Goal: Information Seeking & Learning: Learn about a topic

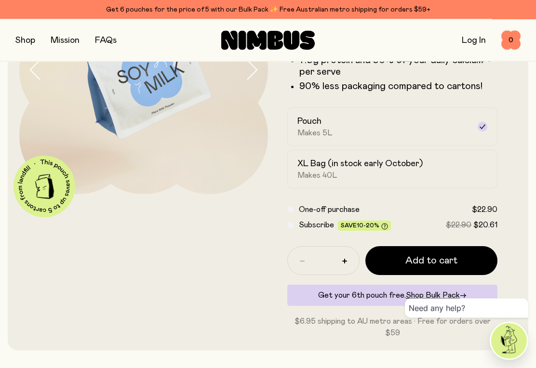
scroll to position [135, 0]
click at [452, 163] on div "XL Bag (in stock early October) Makes 40L" at bounding box center [383, 169] width 173 height 22
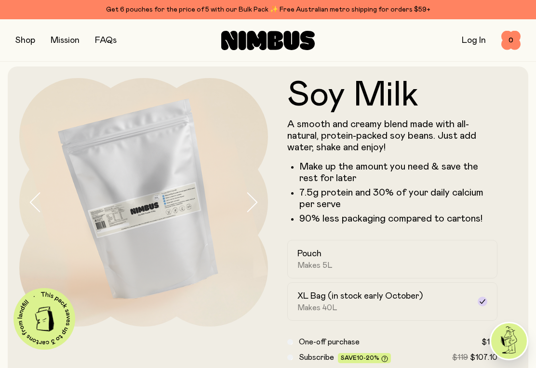
scroll to position [0, 0]
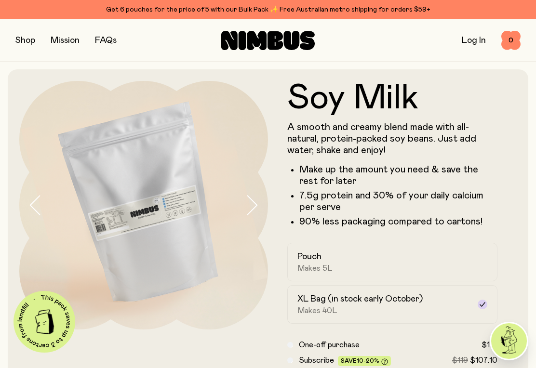
click at [106, 44] on link "FAQs" at bounding box center [106, 40] width 22 height 9
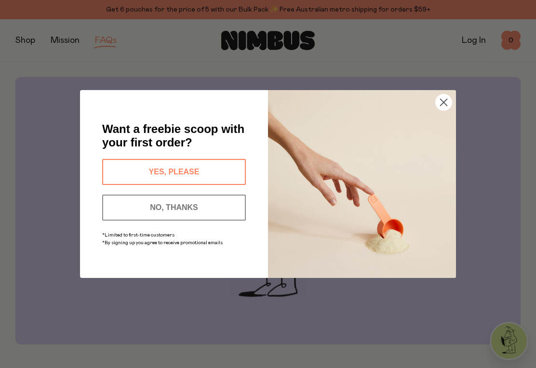
click at [446, 103] on circle "Close dialog" at bounding box center [444, 102] width 16 height 16
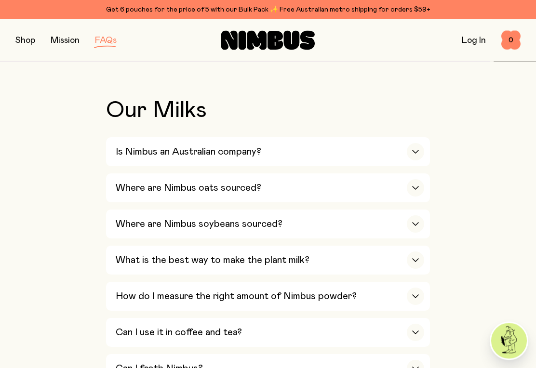
click at [414, 159] on div "button" at bounding box center [415, 152] width 17 height 17
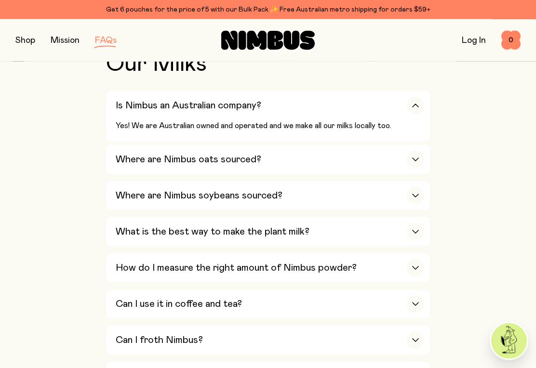
scroll to position [347, 0]
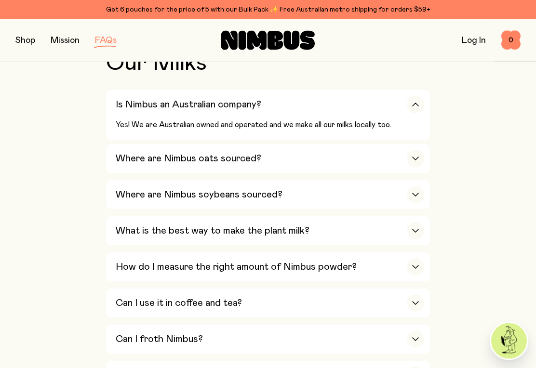
click at [416, 196] on div "button" at bounding box center [415, 195] width 17 height 17
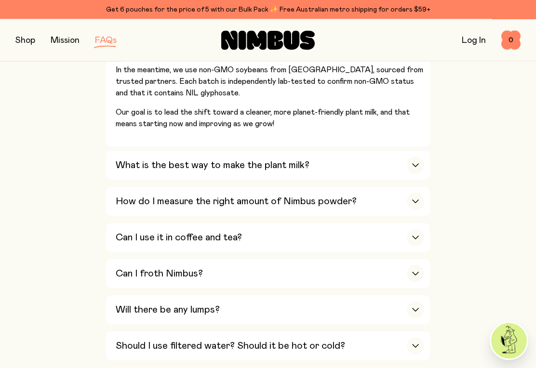
scroll to position [522, 0]
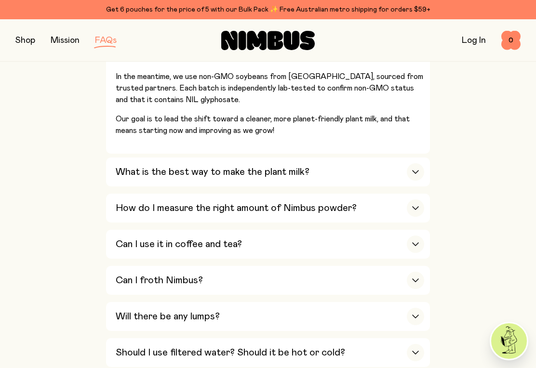
click at [412, 170] on icon "button" at bounding box center [416, 172] width 8 height 4
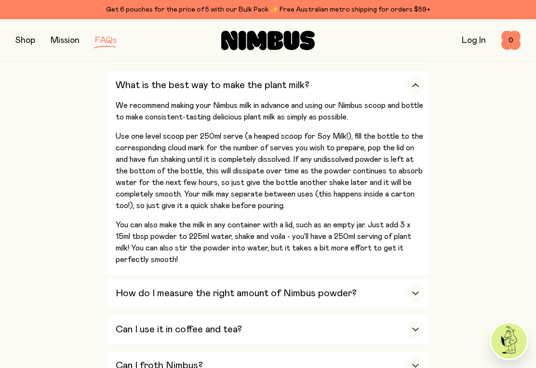
scroll to position [480, 0]
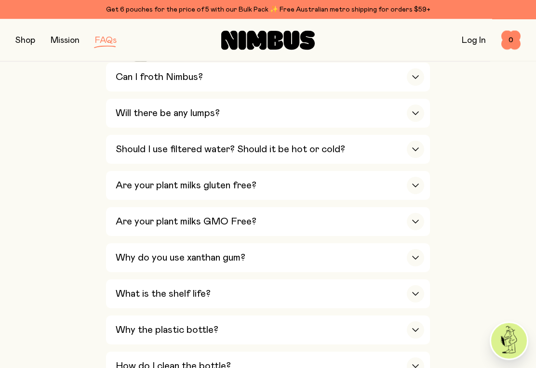
click at [416, 141] on div "button" at bounding box center [415, 149] width 17 height 17
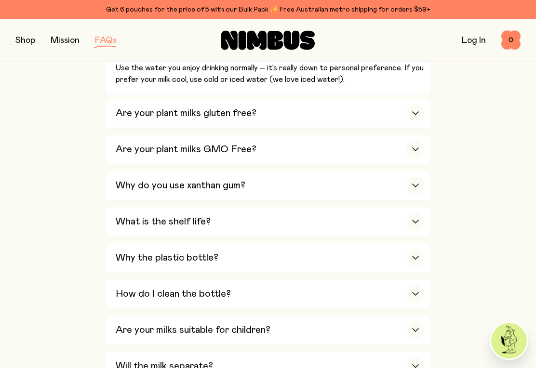
scroll to position [693, 0]
click at [423, 177] on div "button" at bounding box center [415, 185] width 17 height 17
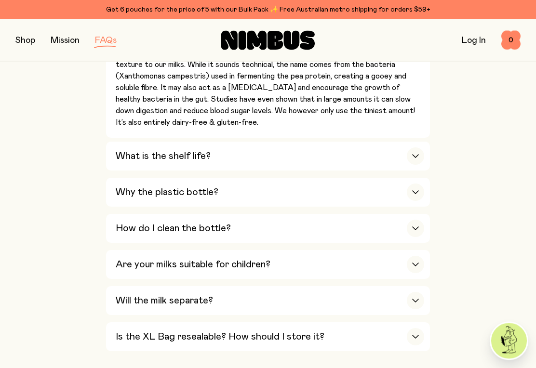
click at [412, 148] on div "button" at bounding box center [415, 156] width 17 height 17
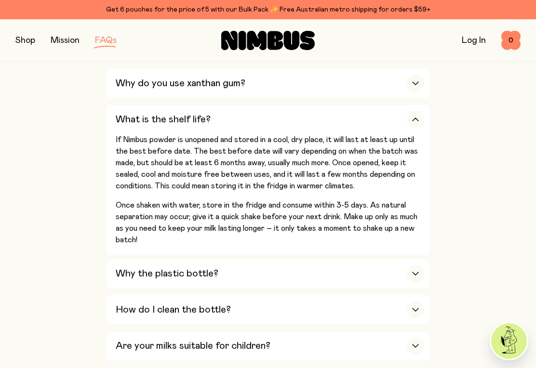
scroll to position [766, 0]
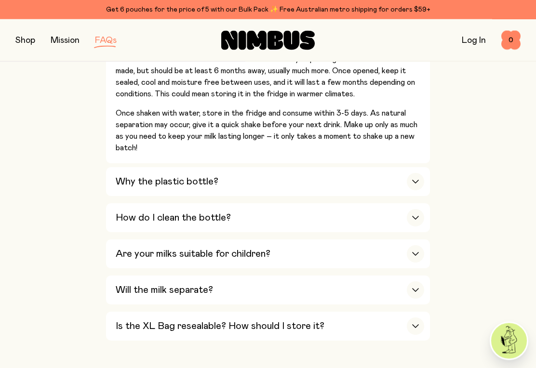
click at [416, 174] on div "button" at bounding box center [415, 182] width 17 height 17
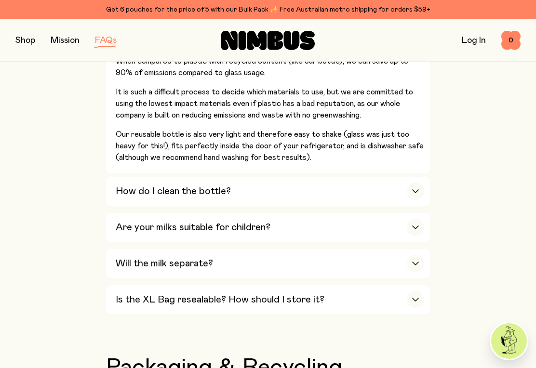
scroll to position [1035, 0]
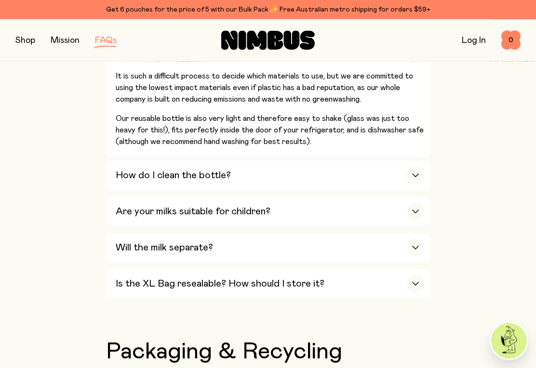
click at [438, 229] on div "Our Milks Is Nimbus an Australian company? Yes! We are Australian owned and ope…" at bounding box center [267, 305] width 505 height 1882
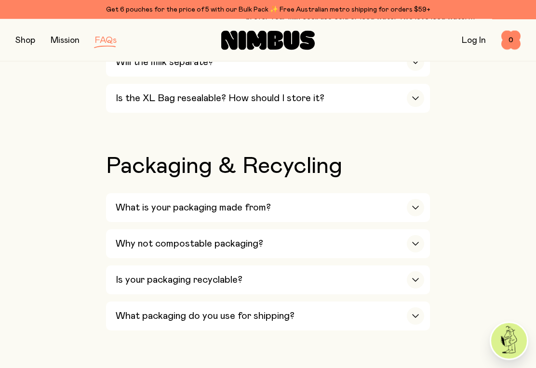
click at [412, 242] on icon "button" at bounding box center [416, 244] width 8 height 4
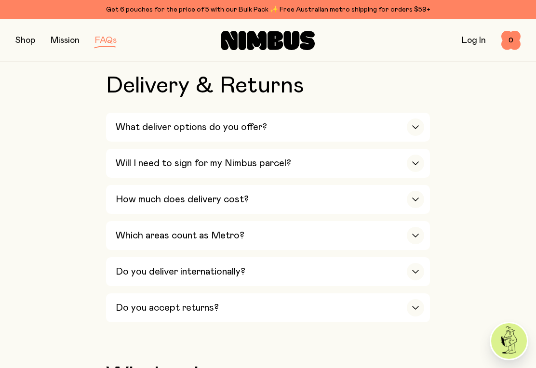
scroll to position [1908, 0]
click at [418, 191] on div "button" at bounding box center [415, 199] width 17 height 17
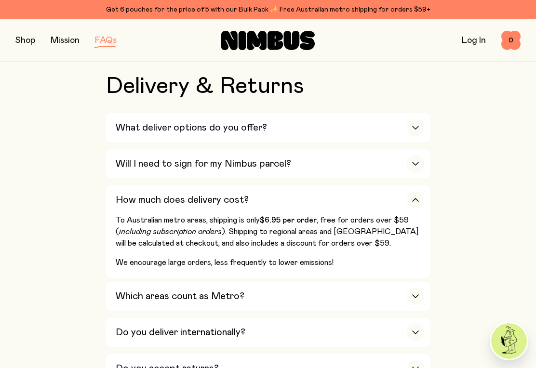
click at [412, 288] on div "button" at bounding box center [415, 296] width 17 height 17
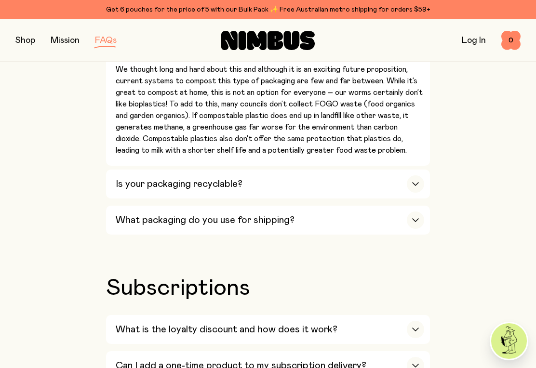
scroll to position [1415, 0]
click at [20, 44] on button "button" at bounding box center [25, 40] width 20 height 13
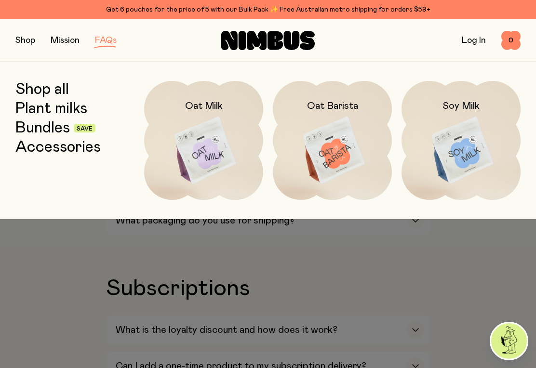
click at [472, 150] on img at bounding box center [461, 151] width 119 height 140
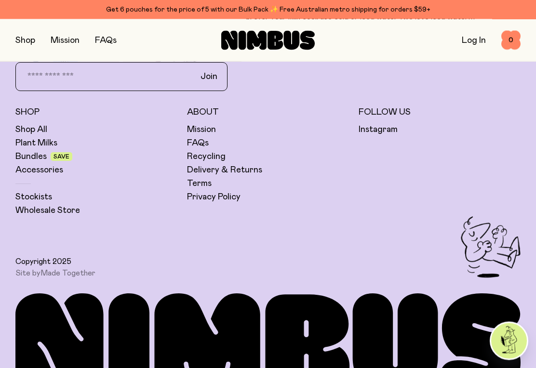
scroll to position [2458, 0]
click at [33, 191] on link "Stockists" at bounding box center [33, 197] width 37 height 12
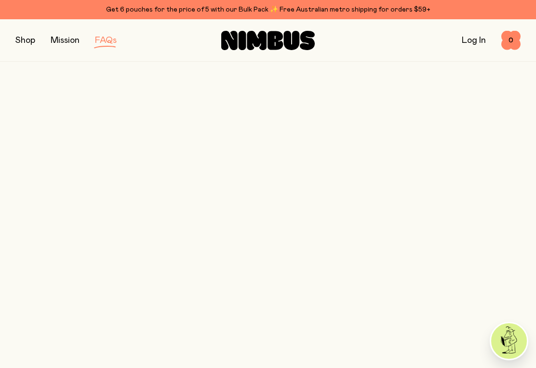
scroll to position [1415, 0]
